Goal: Task Accomplishment & Management: Use online tool/utility

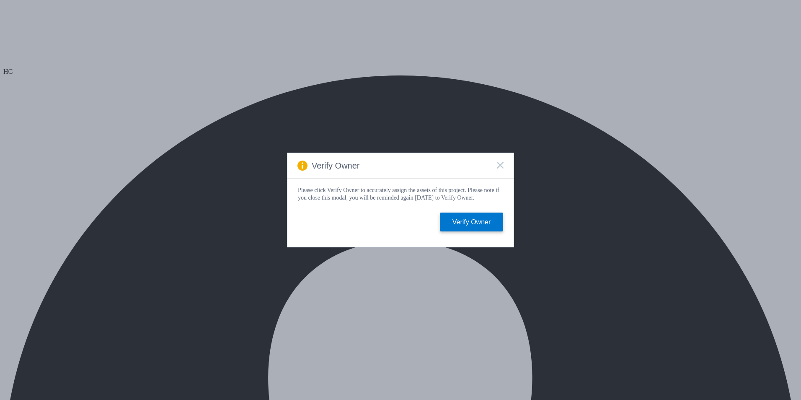
select select "USD"
click at [498, 163] on icon at bounding box center [500, 165] width 7 height 7
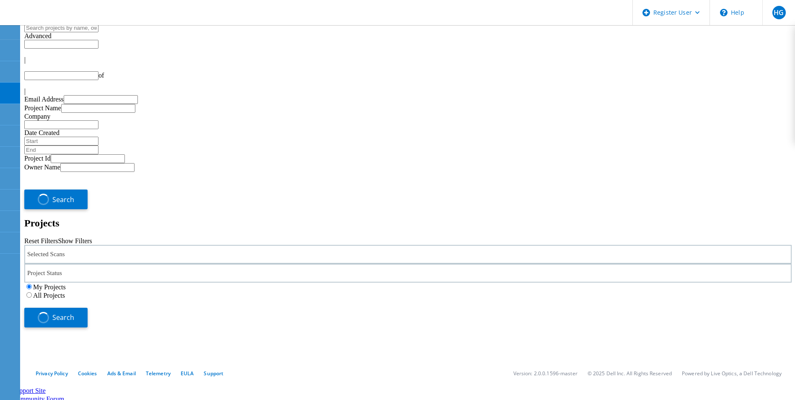
type input "1"
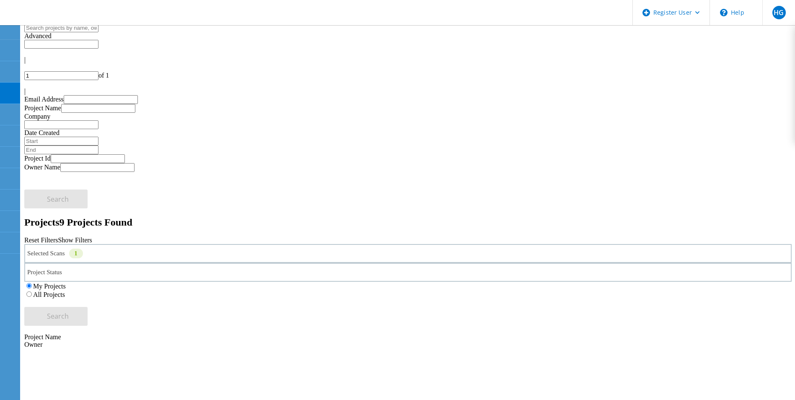
drag, startPoint x: 518, startPoint y: 113, endPoint x: 552, endPoint y: 118, distance: 33.8
click at [65, 291] on label "All Projects" at bounding box center [49, 294] width 32 height 7
click at [32, 291] on input "All Projects" at bounding box center [28, 293] width 5 height 5
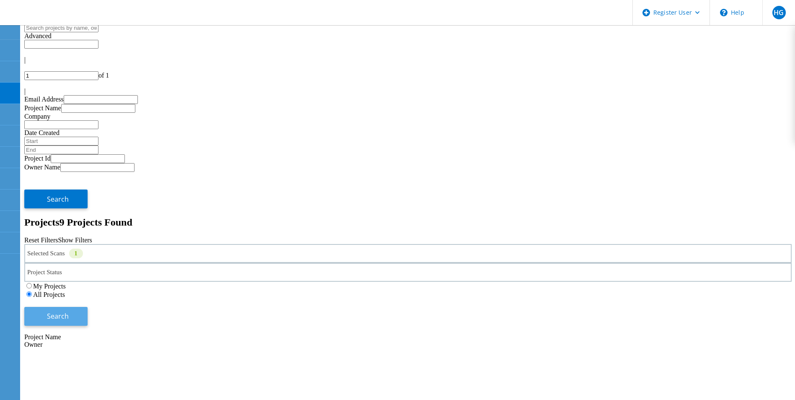
click at [69, 311] on span "Search" at bounding box center [58, 315] width 22 height 9
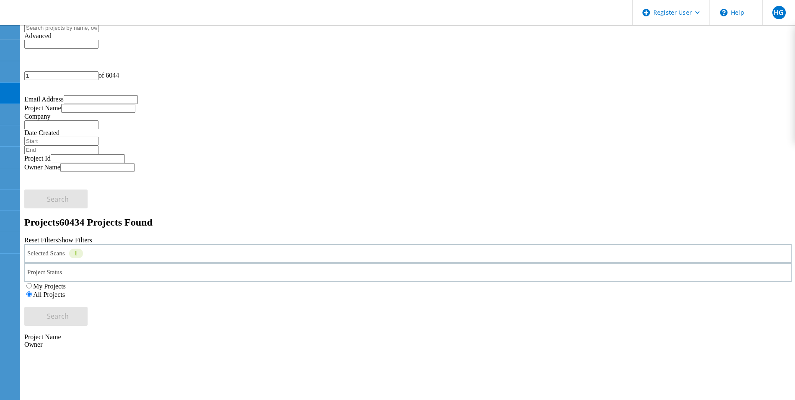
click at [480, 356] on div "Status" at bounding box center [407, 388] width 767 height 65
click at [52, 36] on span "Advanced" at bounding box center [37, 35] width 27 height 7
click at [597, 189] on div "Search" at bounding box center [407, 198] width 767 height 19
click at [558, 34] on div "Advanced" at bounding box center [407, 36] width 767 height 8
